Goal: Task Accomplishment & Management: Manage account settings

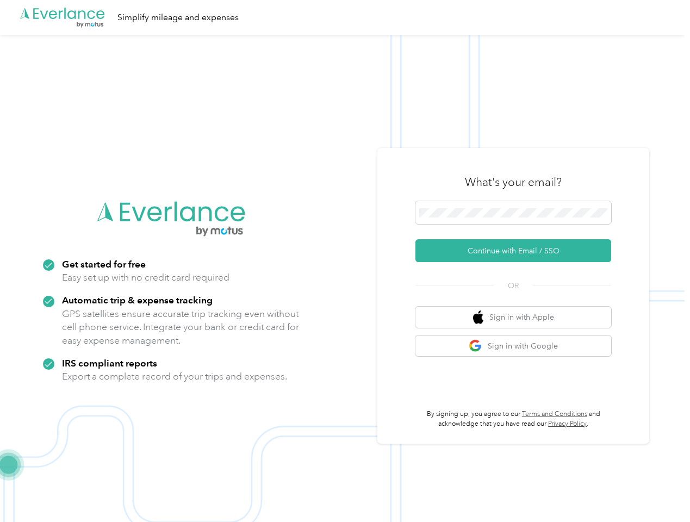
click at [344, 261] on img at bounding box center [342, 296] width 684 height 522
click at [344, 17] on div ".cls-1 { fill: #00adee; } .cls-2 { fill: #fff; } .cls-3 { fill: #707372; } .cls…" at bounding box center [342, 17] width 684 height 35
click at [517, 250] on button "Continue with Email / SSO" at bounding box center [513, 250] width 196 height 23
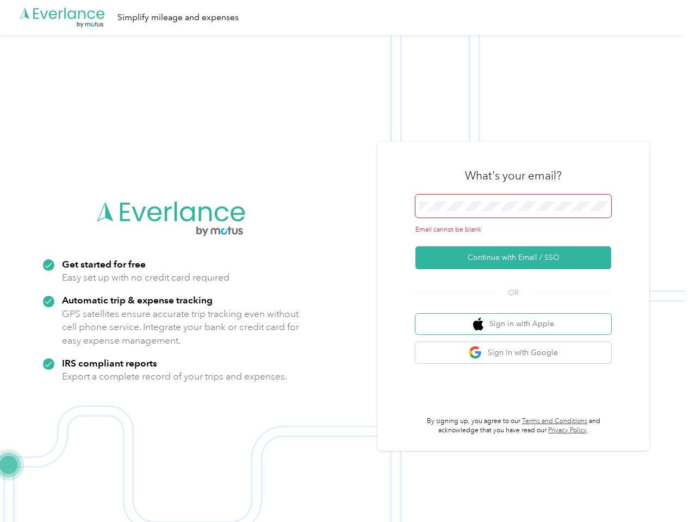
click at [517, 317] on button "Sign in with Apple" at bounding box center [513, 324] width 196 height 21
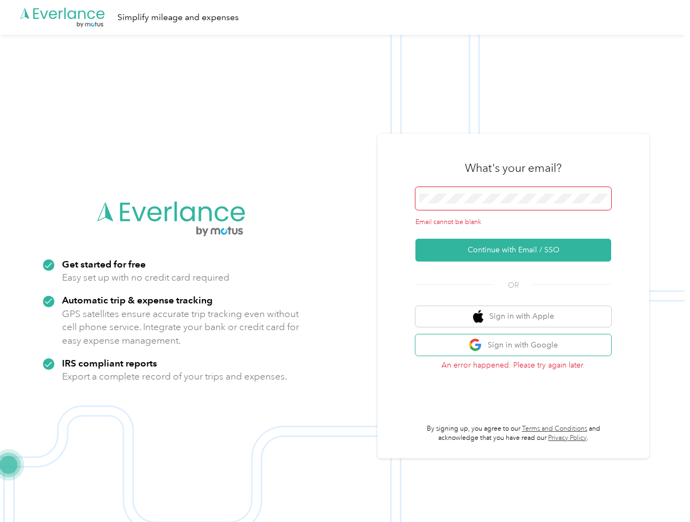
click at [517, 346] on button "Sign in with Google" at bounding box center [513, 344] width 196 height 21
